Goal: Transaction & Acquisition: Book appointment/travel/reservation

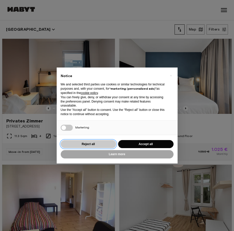
click at [99, 144] on button "Reject all" at bounding box center [88, 144] width 55 height 8
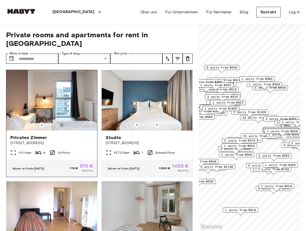
click at [60, 122] on icon "Previous image" at bounding box center [61, 124] width 5 height 5
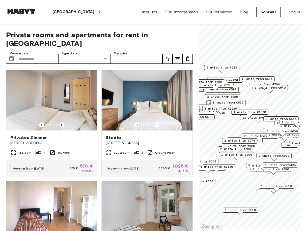
click at [60, 122] on icon "Previous image" at bounding box center [61, 124] width 5 height 5
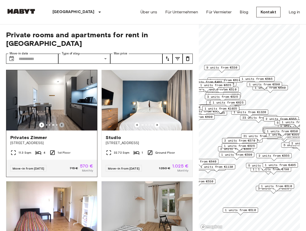
click at [60, 122] on icon "Previous image" at bounding box center [61, 124] width 5 height 5
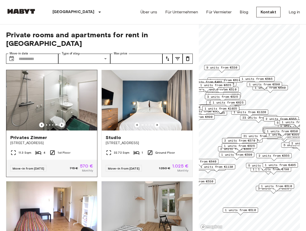
click at [60, 122] on icon "Previous image" at bounding box center [61, 124] width 5 height 5
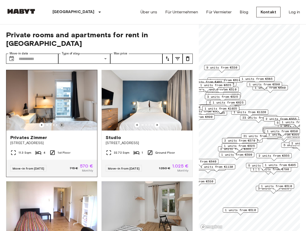
click at [60, 122] on icon "Previous image" at bounding box center [61, 124] width 5 height 5
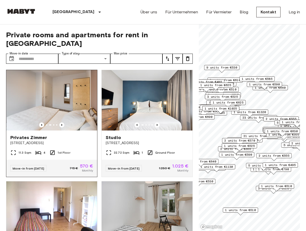
click at [54, 101] on img at bounding box center [52, 100] width 91 height 60
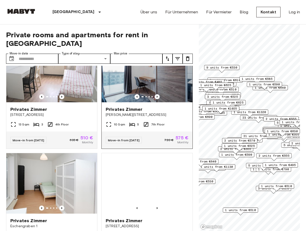
scroll to position [1784, 0]
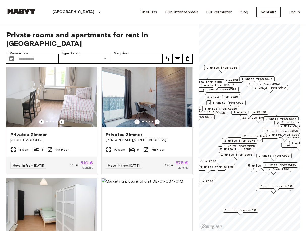
click at [59, 127] on img at bounding box center [51, 97] width 91 height 60
